Goal: Task Accomplishment & Management: Use online tool/utility

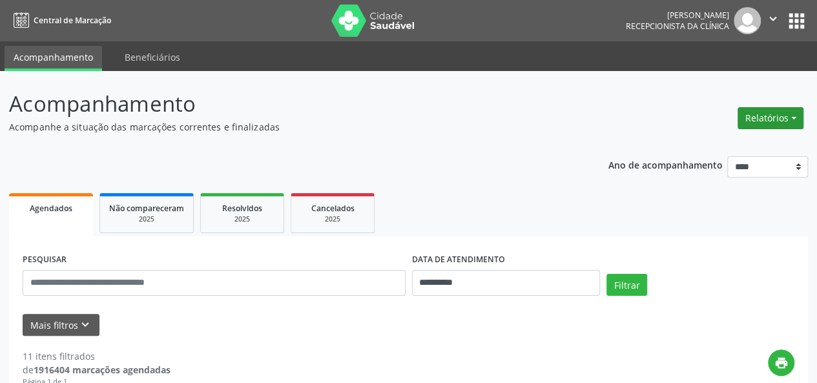
click at [767, 118] on button "Relatórios" at bounding box center [770, 118] width 66 height 22
click at [724, 148] on link "Agendamentos" at bounding box center [734, 145] width 139 height 18
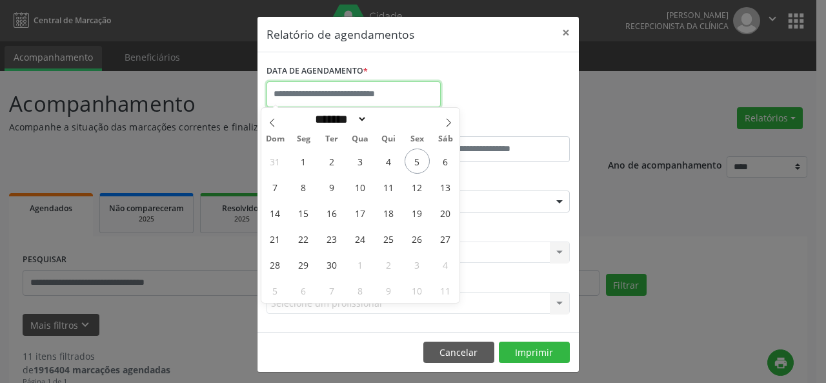
click at [355, 98] on input "text" at bounding box center [354, 94] width 174 height 26
click at [411, 165] on span "5" at bounding box center [417, 160] width 25 height 25
type input "**********"
click at [411, 165] on span "5" at bounding box center [417, 160] width 25 height 25
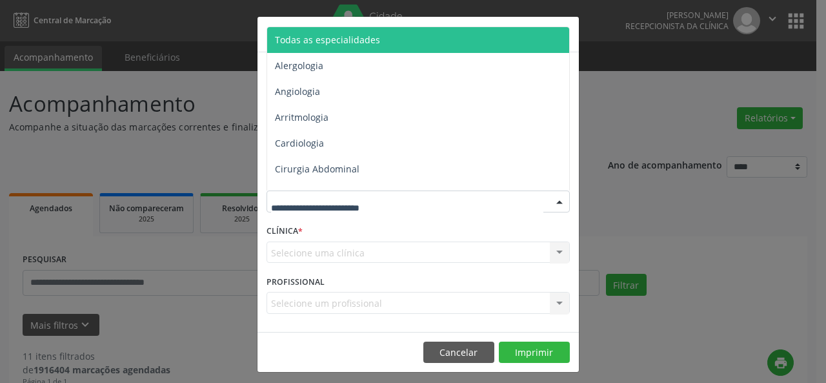
click at [403, 209] on div at bounding box center [418, 201] width 303 height 22
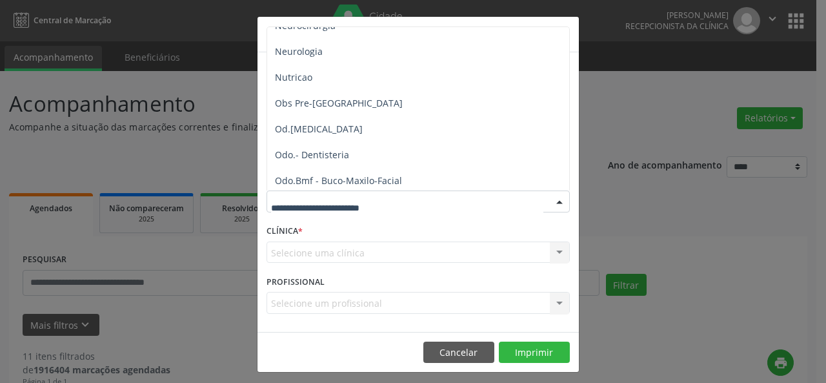
scroll to position [1286, 0]
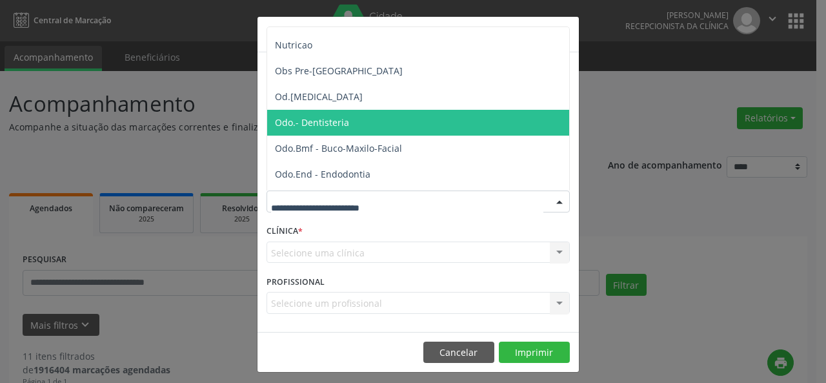
click at [516, 112] on span "Odo.- Dentisteria" at bounding box center [419, 123] width 304 height 26
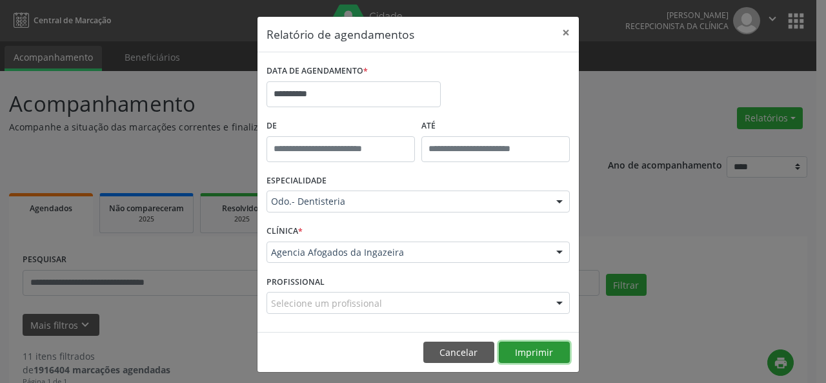
click at [533, 347] on button "Imprimir" at bounding box center [534, 352] width 71 height 22
